Goal: Find specific page/section: Find specific page/section

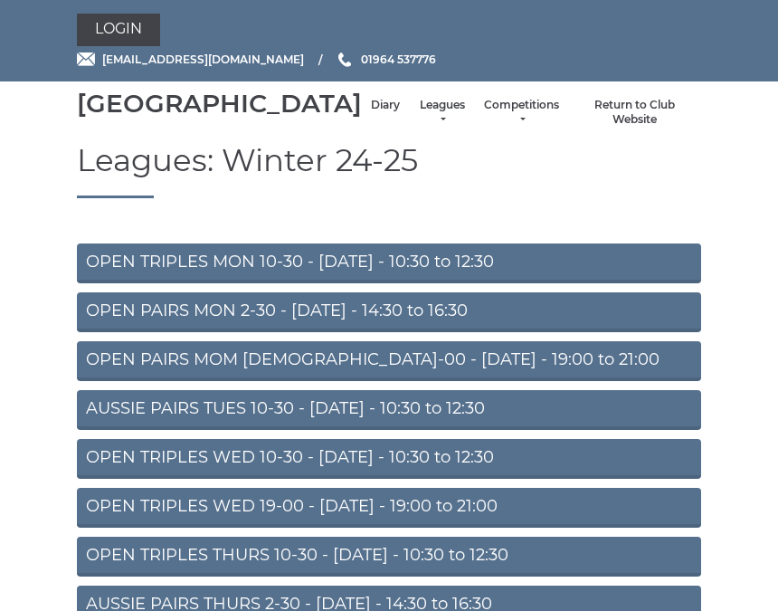
click at [643, 128] on link "Return to Club Website" at bounding box center [634, 113] width 115 height 30
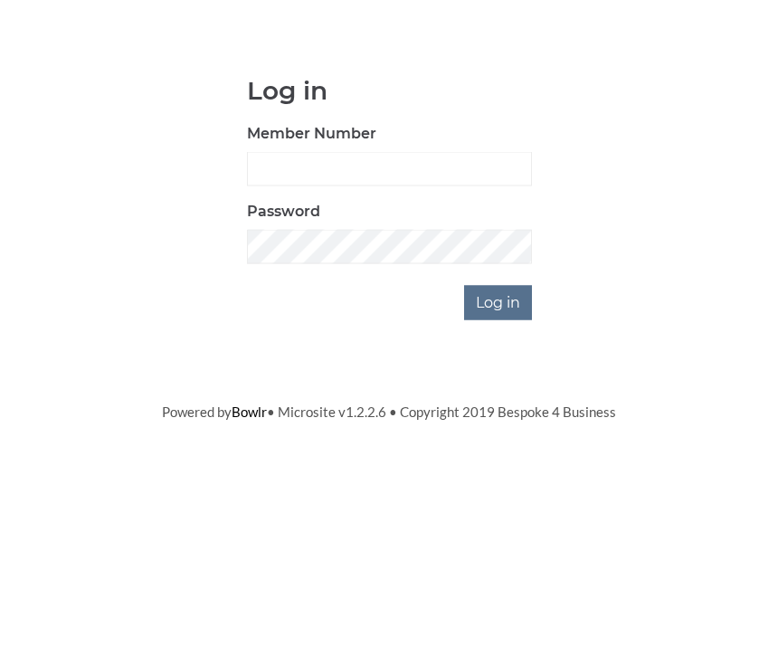
scroll to position [149, 0]
type input "0930"
click at [500, 434] on input "Log in" at bounding box center [498, 451] width 68 height 34
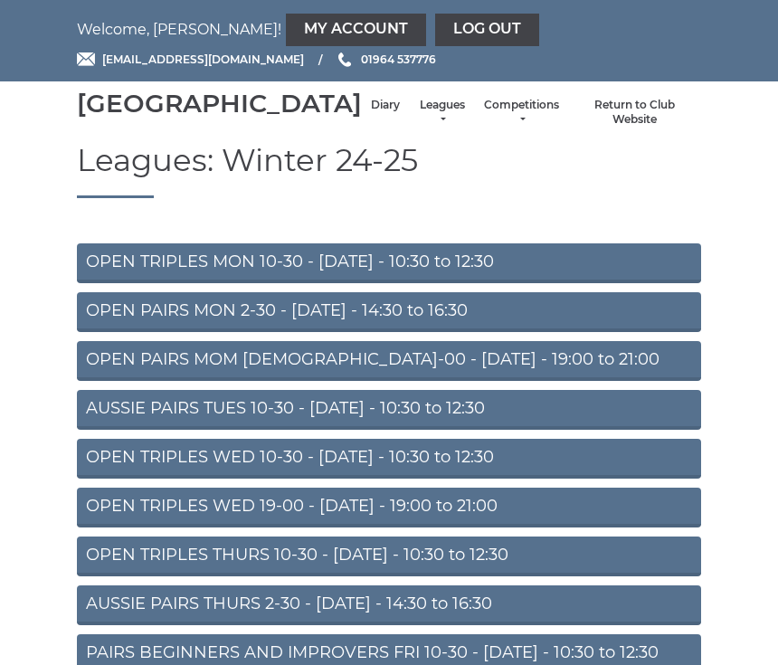
click at [371, 113] on link "Diary" at bounding box center [385, 105] width 29 height 15
